Goal: Information Seeking & Learning: Learn about a topic

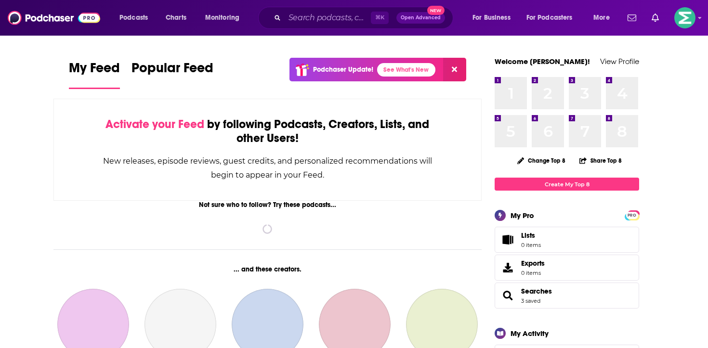
click at [319, 18] on input "Search podcasts, credits, & more..." at bounding box center [328, 17] width 86 height 15
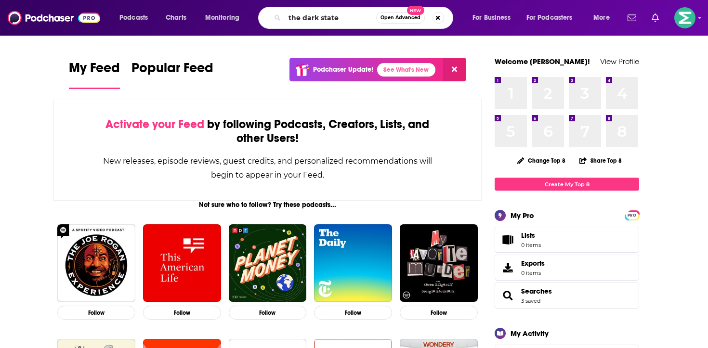
type input "the dark state"
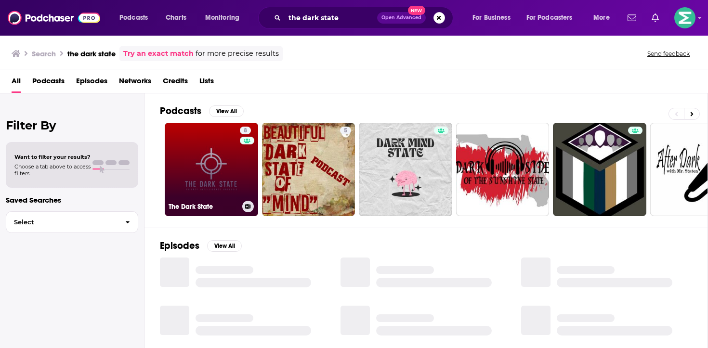
click at [221, 169] on link "8 The Dark State" at bounding box center [211, 169] width 93 height 93
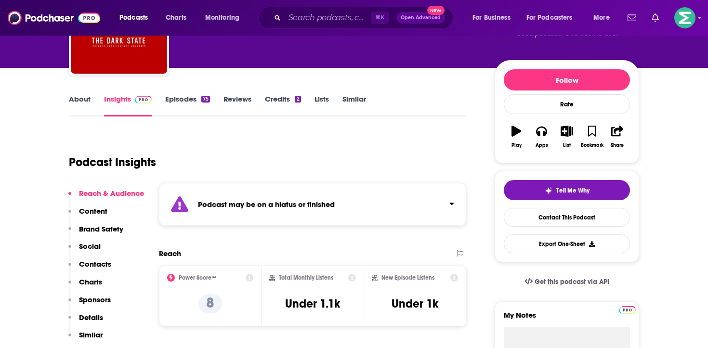
scroll to position [105, 0]
